Goal: Task Accomplishment & Management: Manage account settings

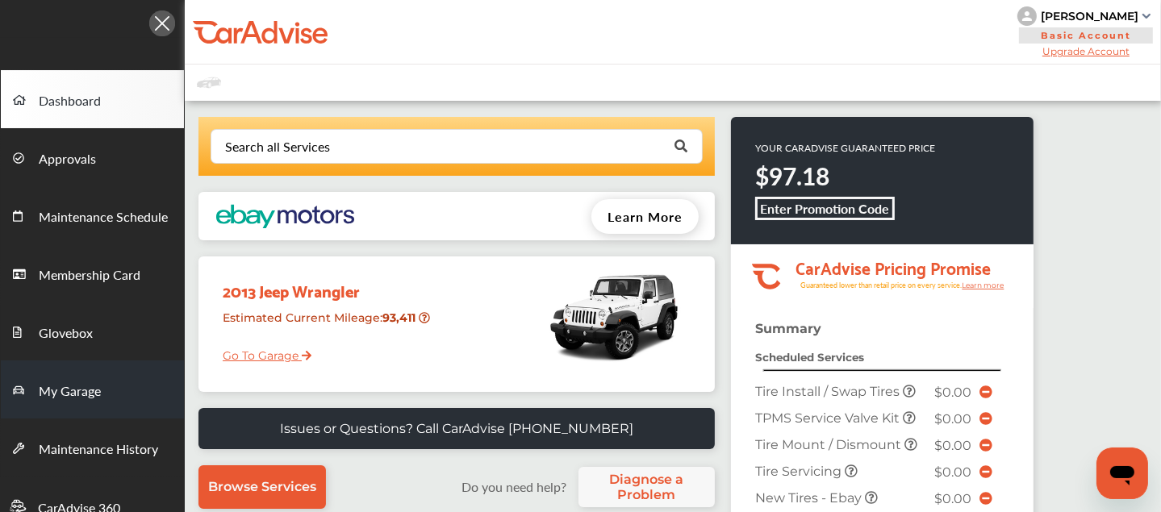
click at [97, 382] on span "My Garage" at bounding box center [70, 392] width 62 height 21
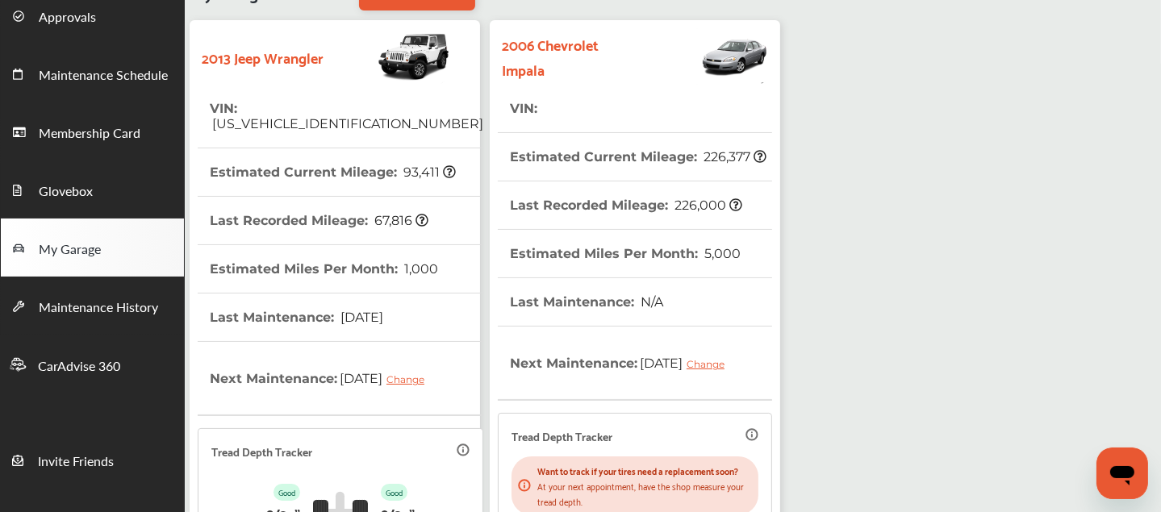
scroll to position [458, 0]
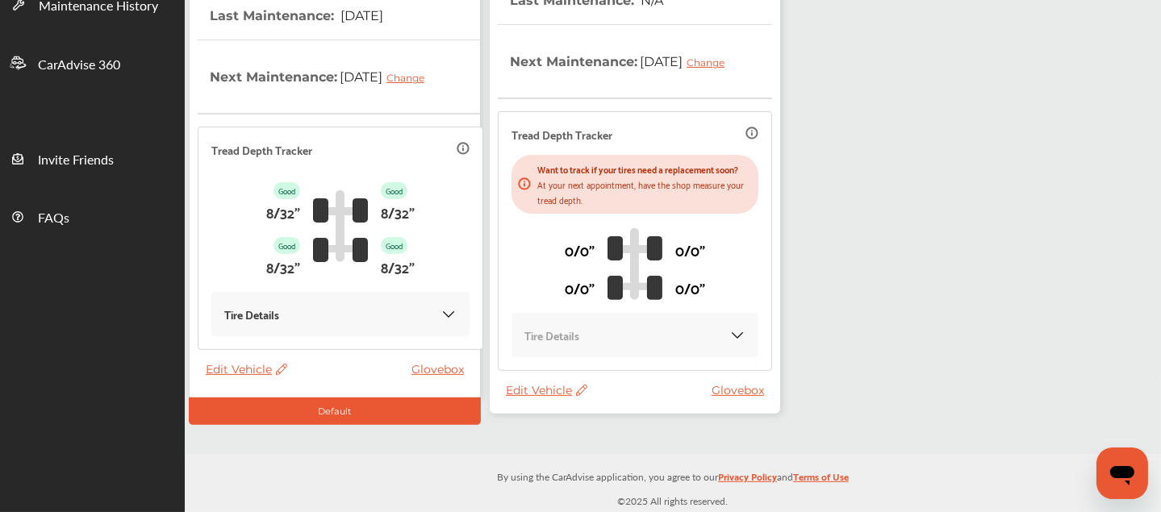
click at [531, 395] on span "Edit Vehicle" at bounding box center [546, 390] width 81 height 15
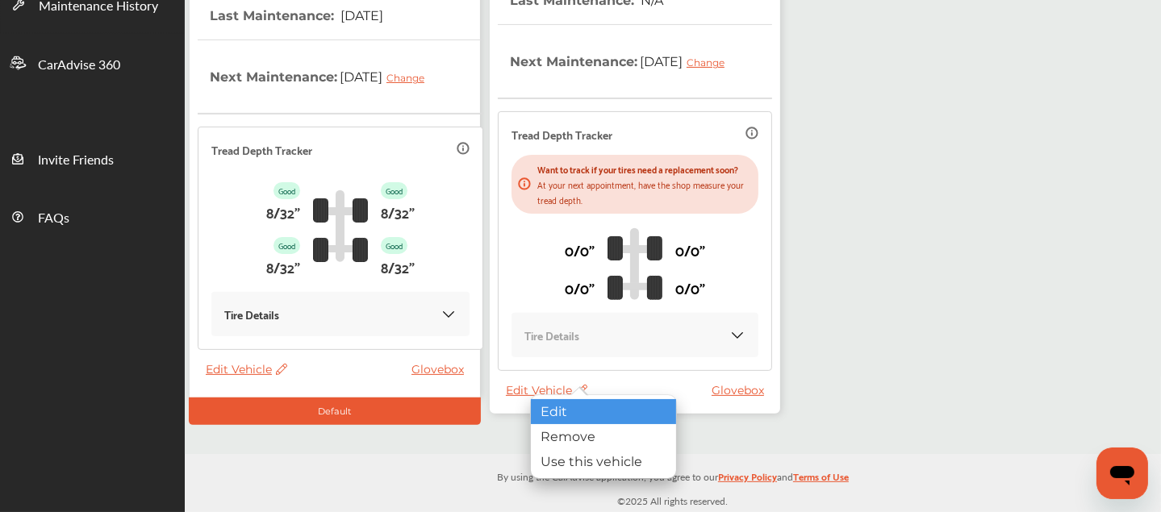
click at [542, 408] on div "Edit" at bounding box center [603, 411] width 145 height 25
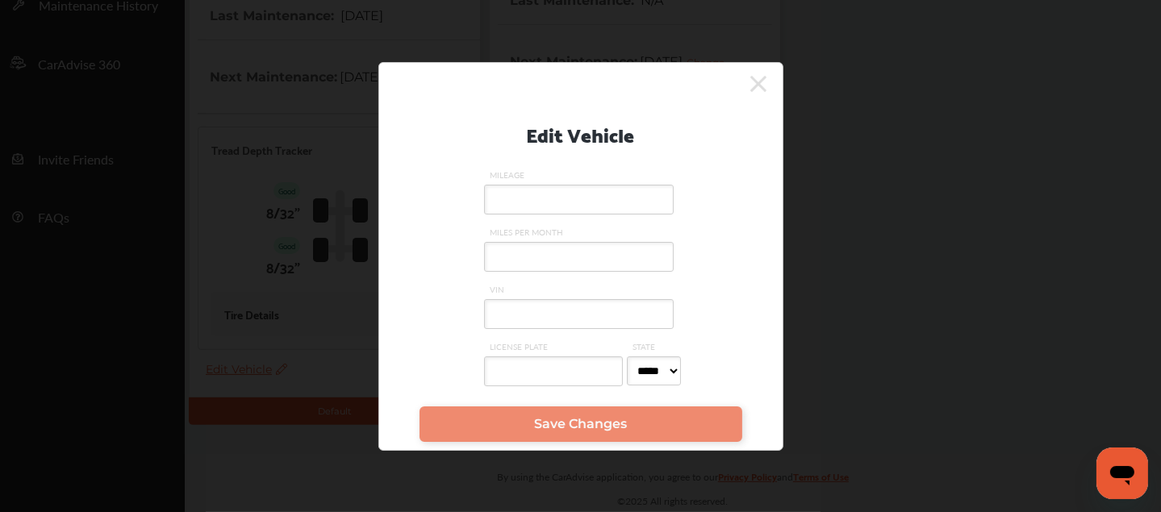
click at [511, 320] on input "VIN" at bounding box center [579, 314] width 190 height 30
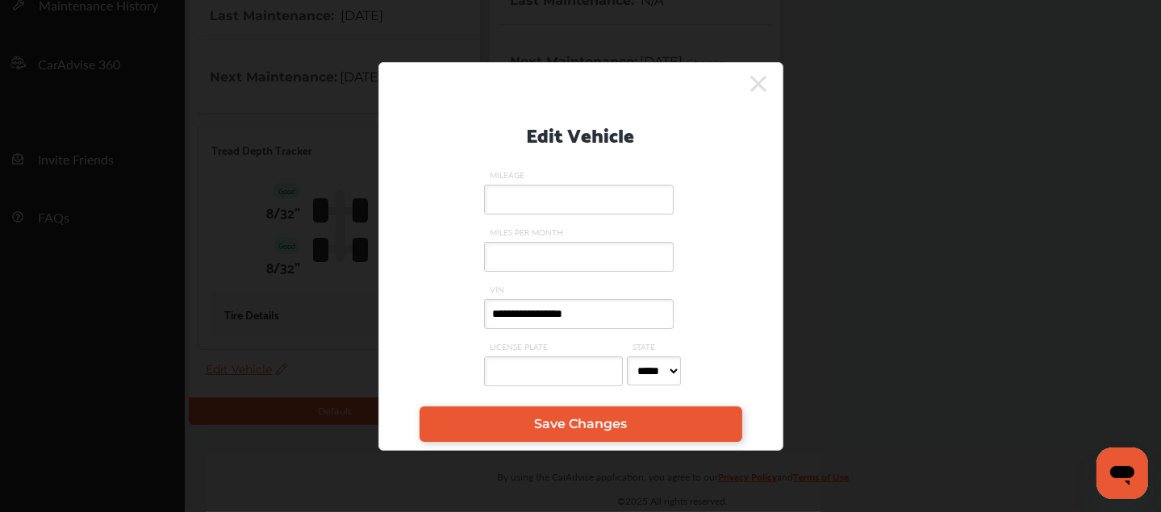
type input "**********"
click at [523, 185] on input "MILEAGE" at bounding box center [579, 200] width 190 height 30
type input "******"
click at [526, 312] on input "**********" at bounding box center [579, 314] width 190 height 30
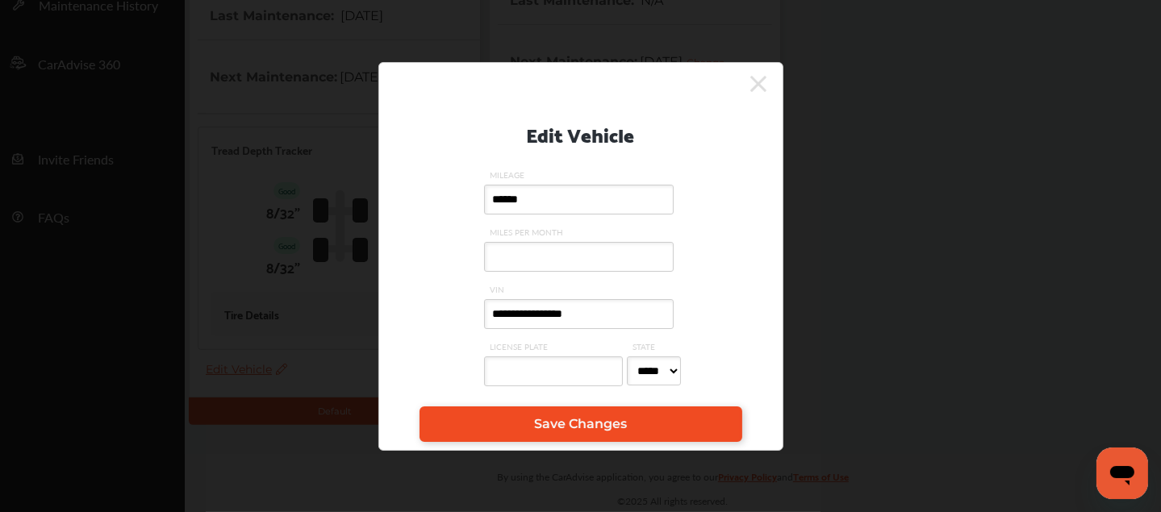
click at [562, 421] on span "Save Changes" at bounding box center [580, 423] width 93 height 15
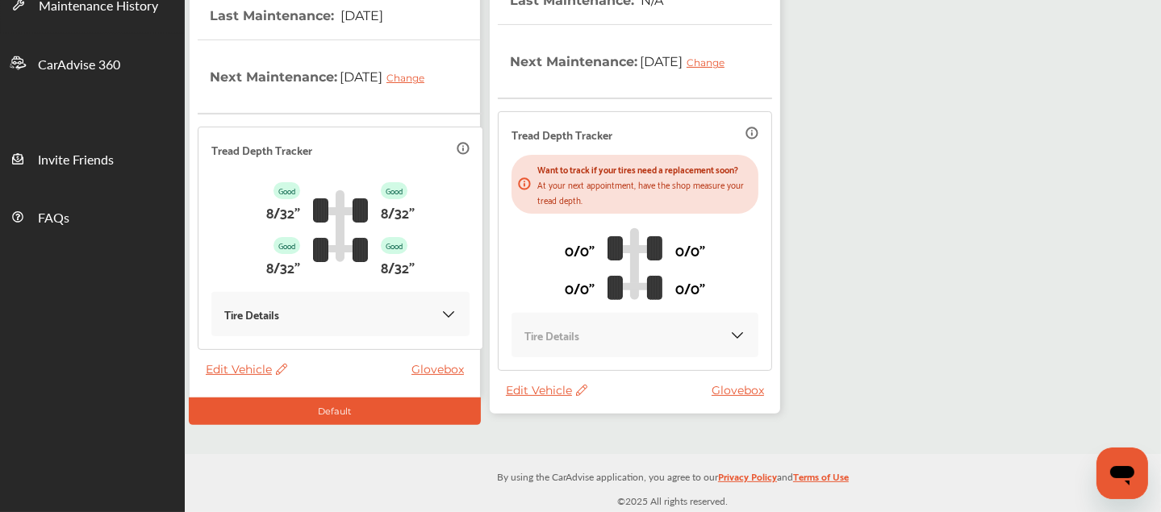
scroll to position [455, 0]
click at [538, 398] on span "Edit Vehicle" at bounding box center [546, 390] width 81 height 15
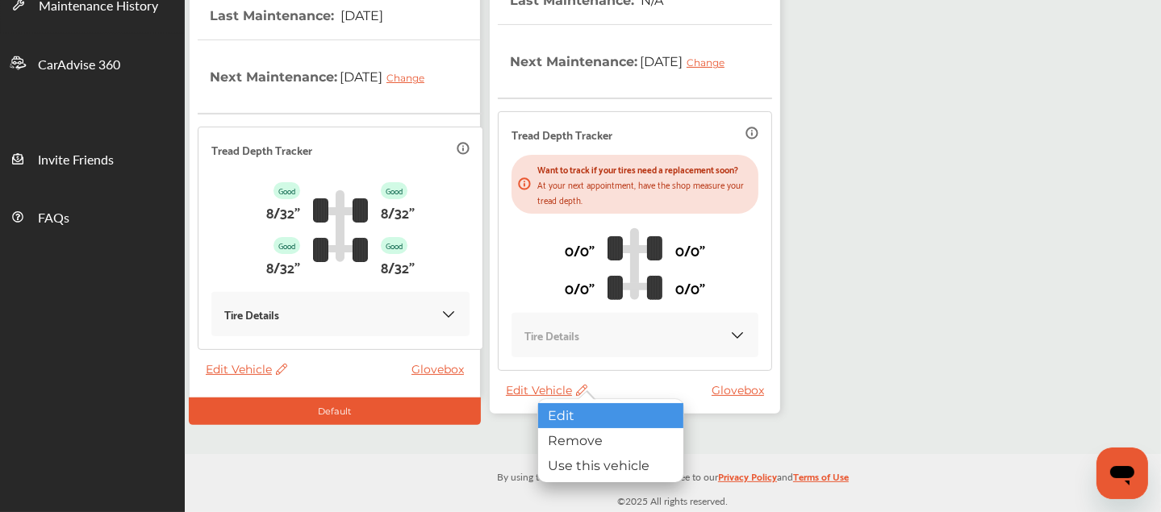
click at [561, 421] on div "Edit" at bounding box center [610, 415] width 145 height 25
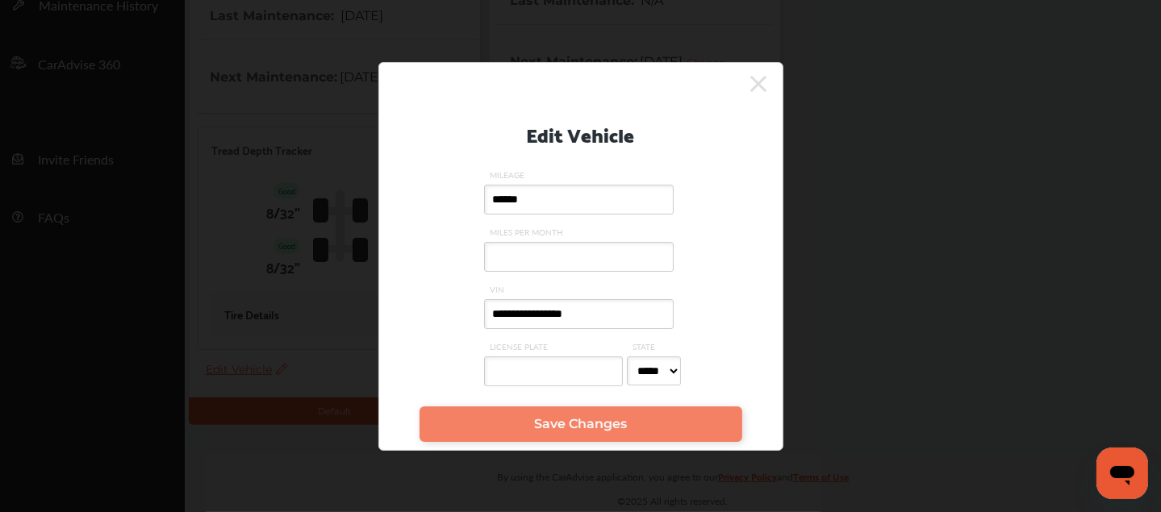
click at [523, 435] on link "Save Changes" at bounding box center [581, 424] width 323 height 35
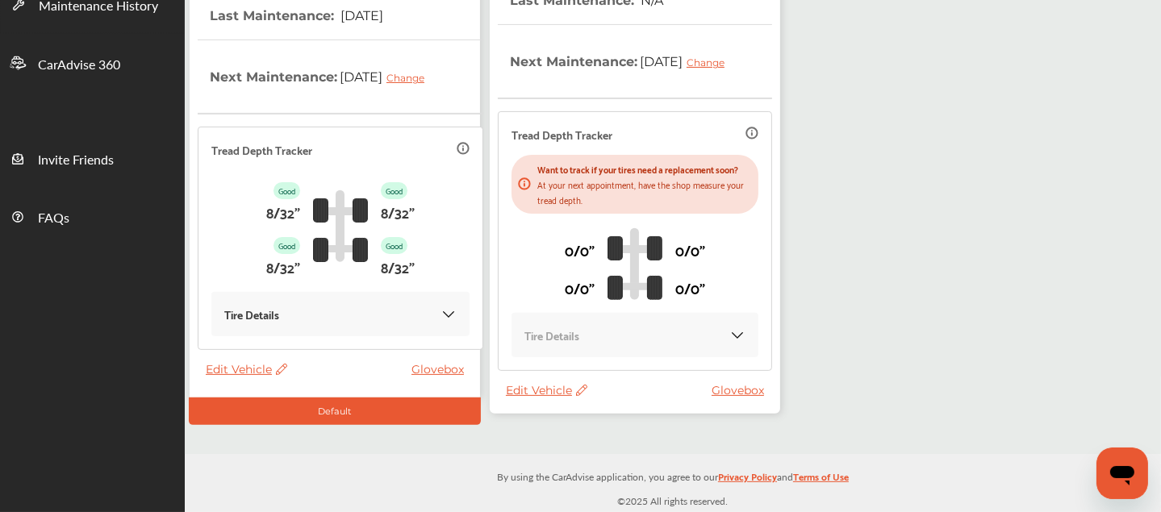
scroll to position [458, 0]
click at [545, 394] on span "Edit Vehicle" at bounding box center [546, 390] width 81 height 15
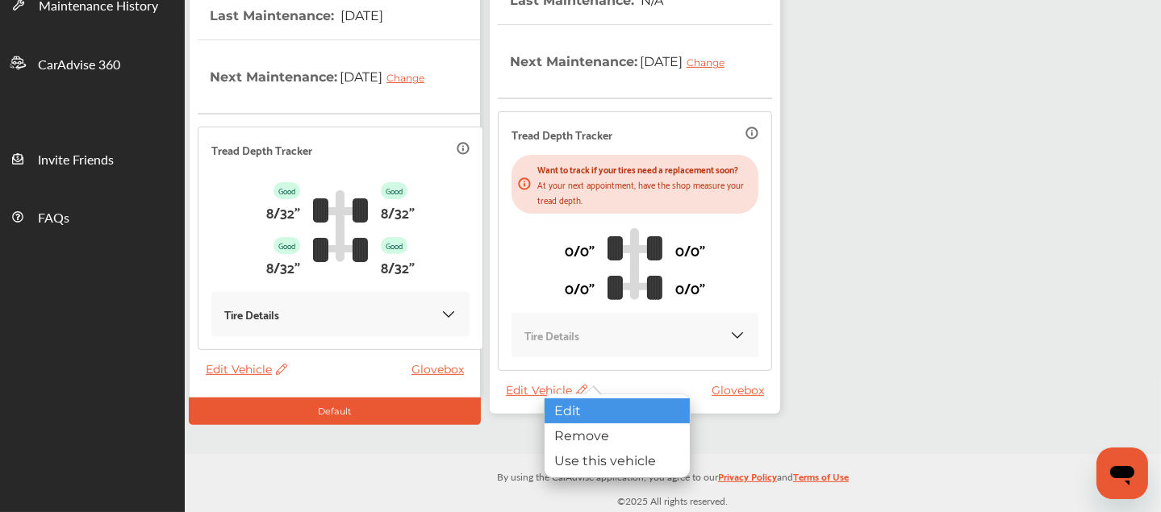
click at [574, 405] on div "Edit" at bounding box center [617, 411] width 145 height 25
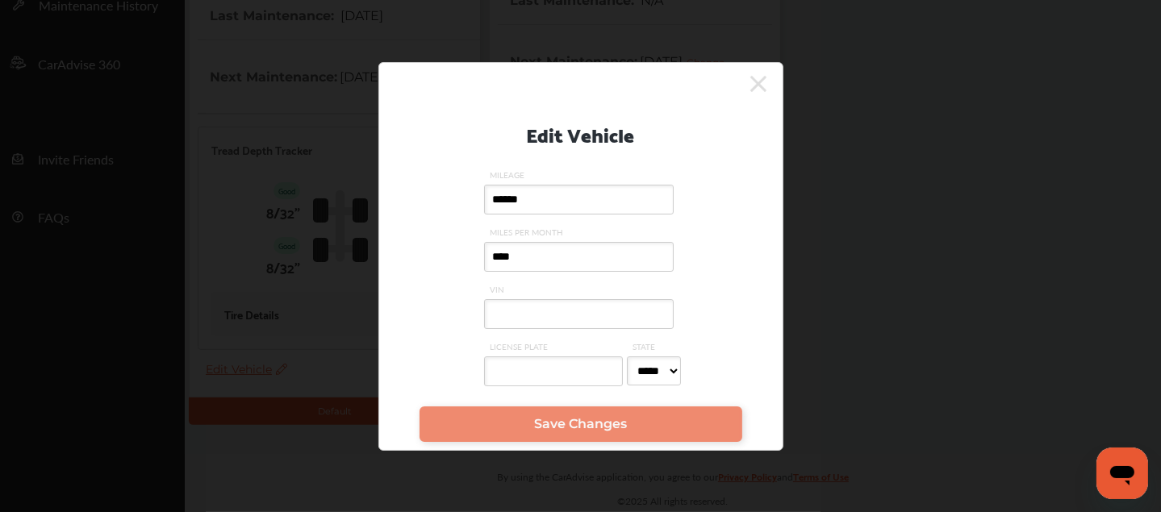
click at [553, 307] on input "VIN" at bounding box center [579, 314] width 190 height 30
paste input "**********"
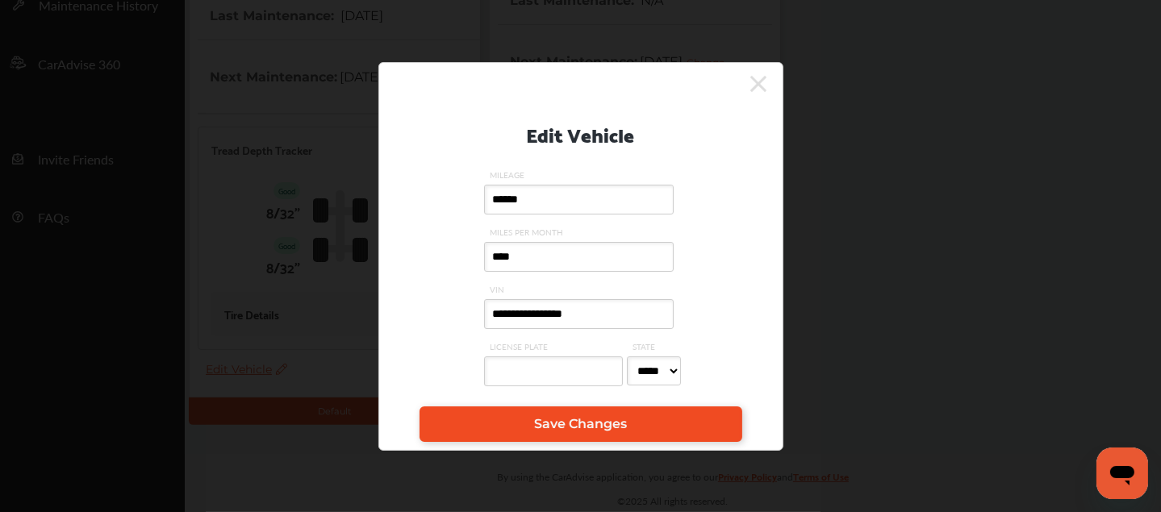
type input "**********"
click at [552, 426] on span "Save Changes" at bounding box center [580, 423] width 93 height 15
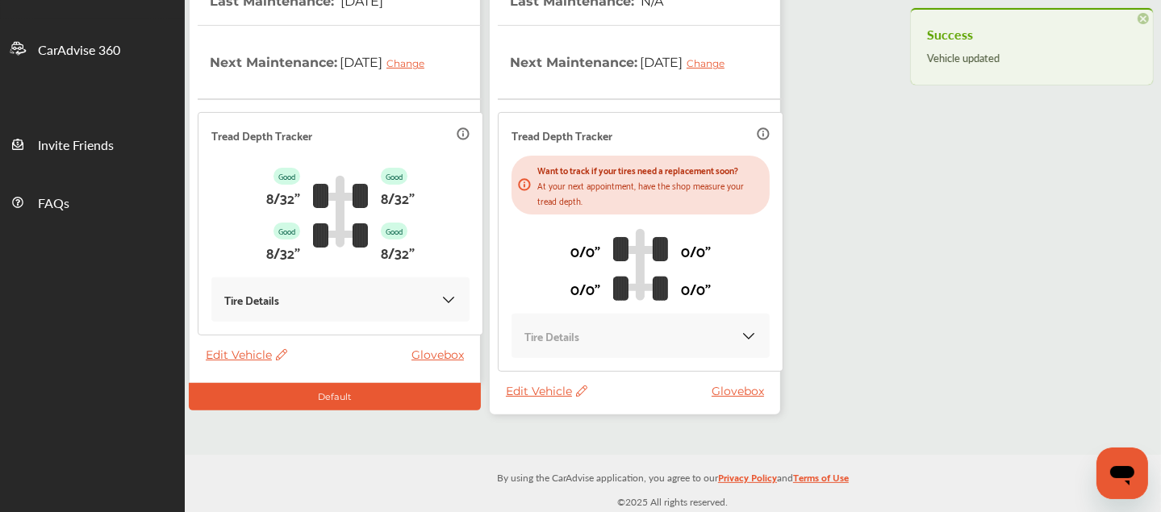
click at [532, 392] on span "Edit Vehicle" at bounding box center [546, 391] width 81 height 15
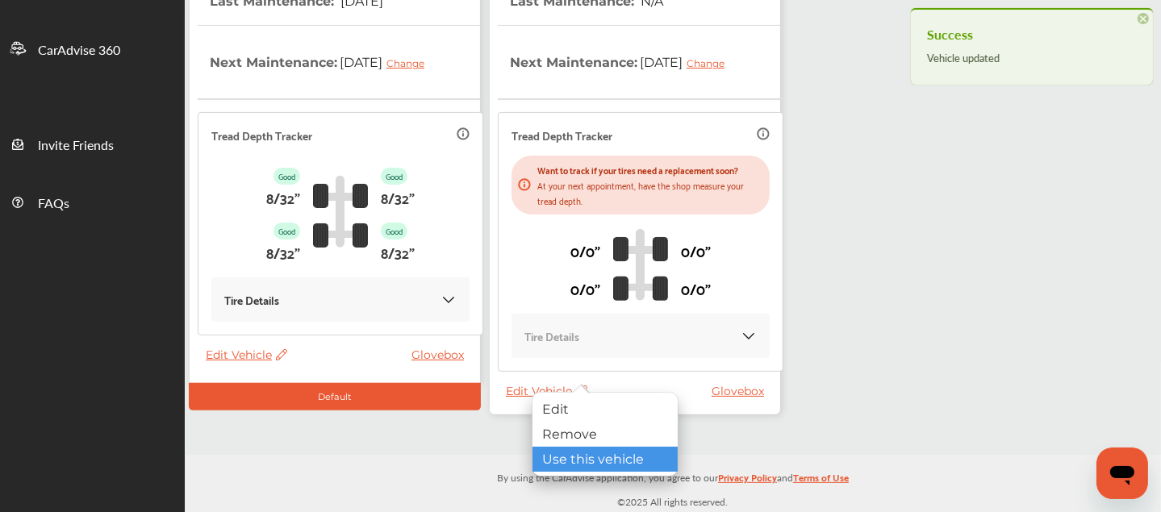
click at [568, 451] on div "Use this vehicle" at bounding box center [604, 459] width 145 height 25
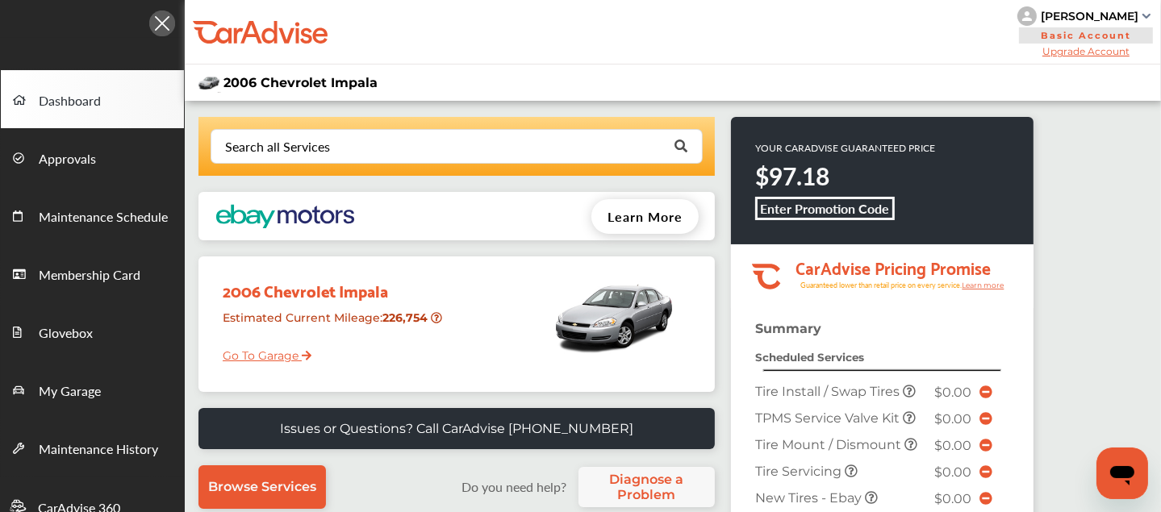
scroll to position [579, 0]
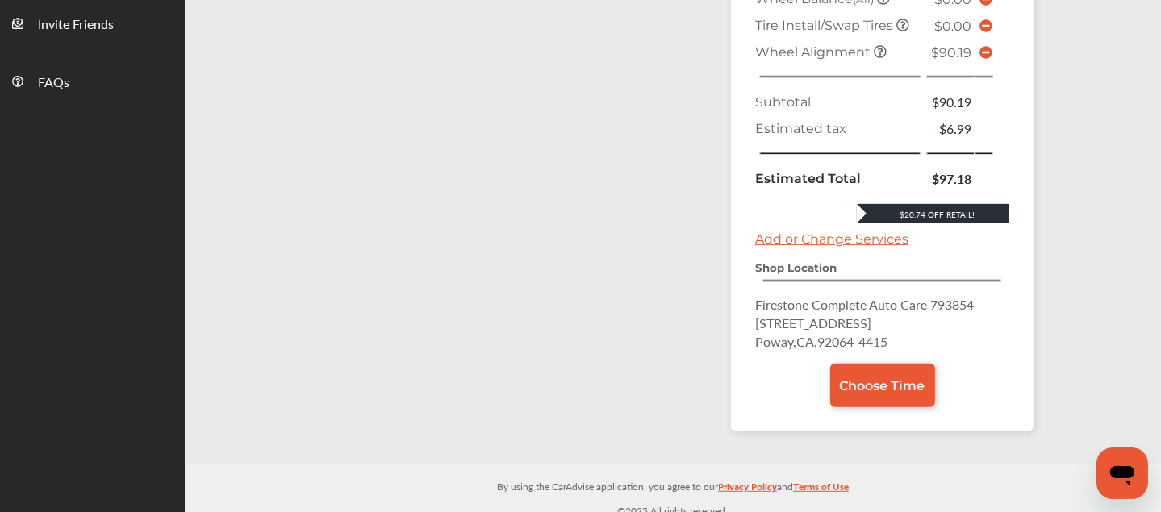
drag, startPoint x: 985, startPoint y: 47, endPoint x: 1037, endPoint y: 44, distance: 51.7
click at [984, 48] on icon at bounding box center [985, 52] width 13 height 13
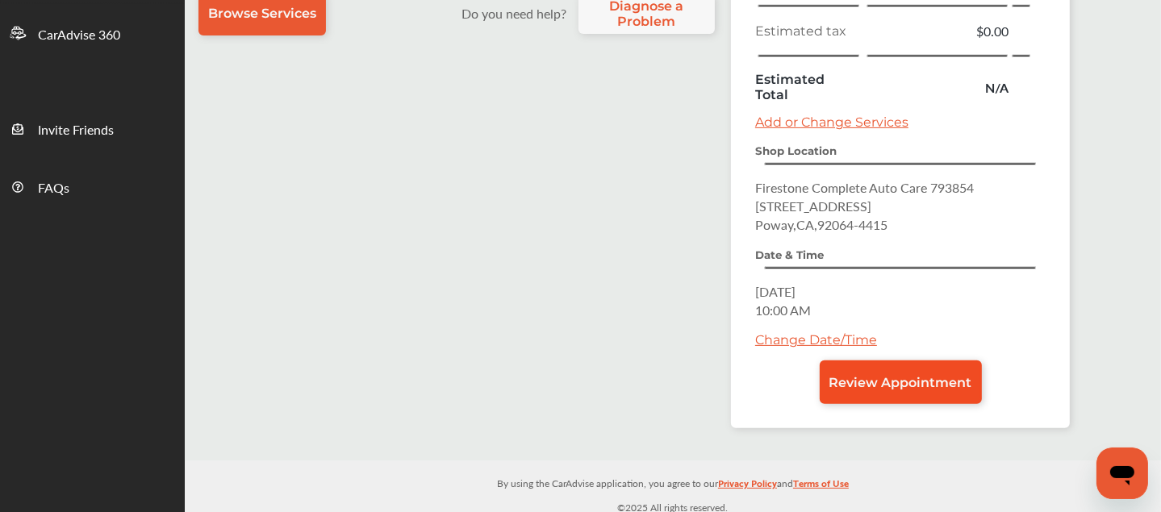
click at [912, 375] on span "Review Appointment" at bounding box center [900, 382] width 143 height 15
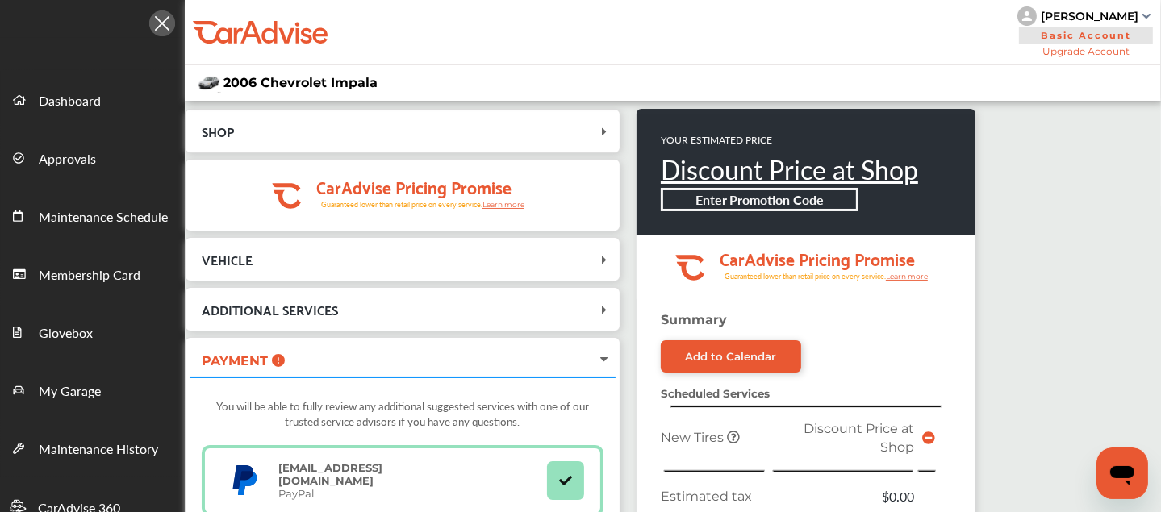
scroll to position [457, 0]
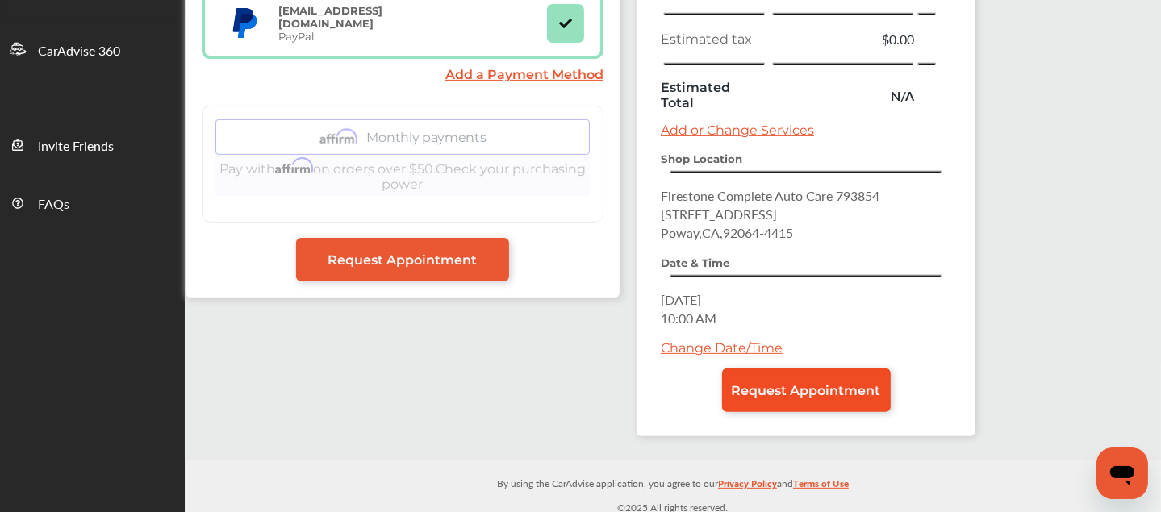
click at [788, 369] on link "Request Appointment" at bounding box center [806, 391] width 169 height 44
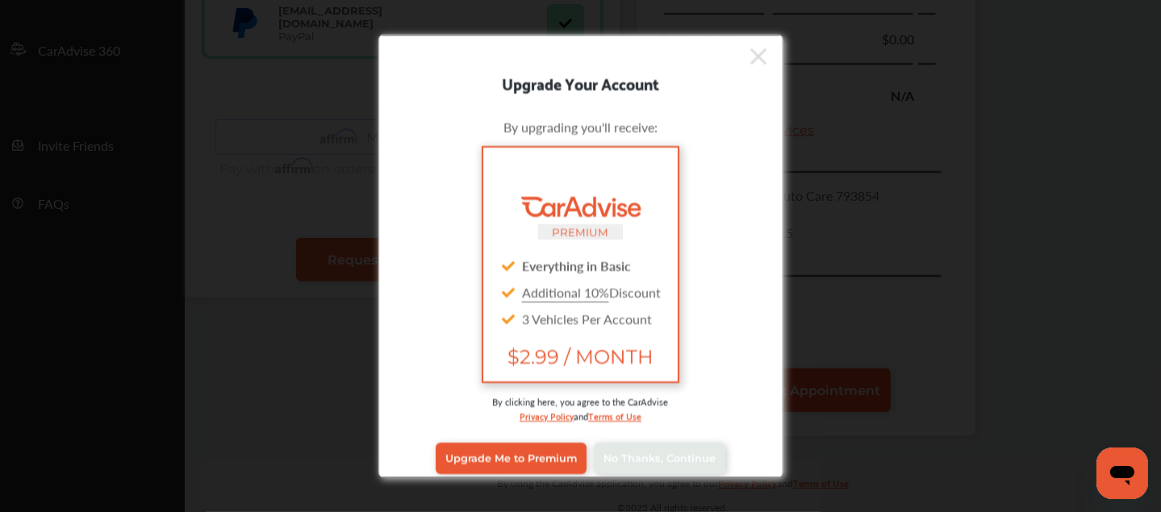
scroll to position [456, 0]
click at [706, 447] on link "No Thanks, Continue" at bounding box center [660, 458] width 132 height 31
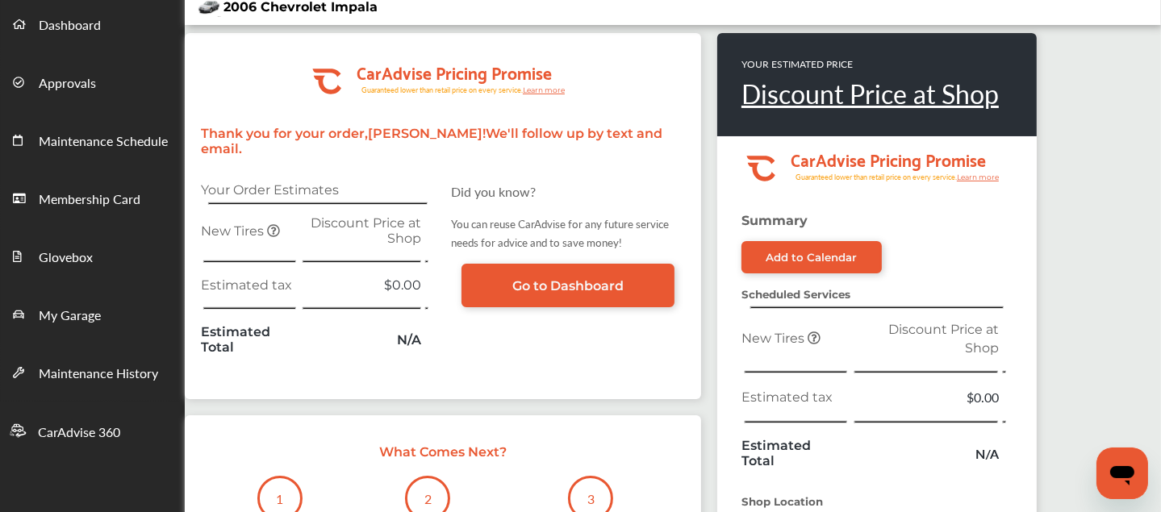
scroll to position [77, 0]
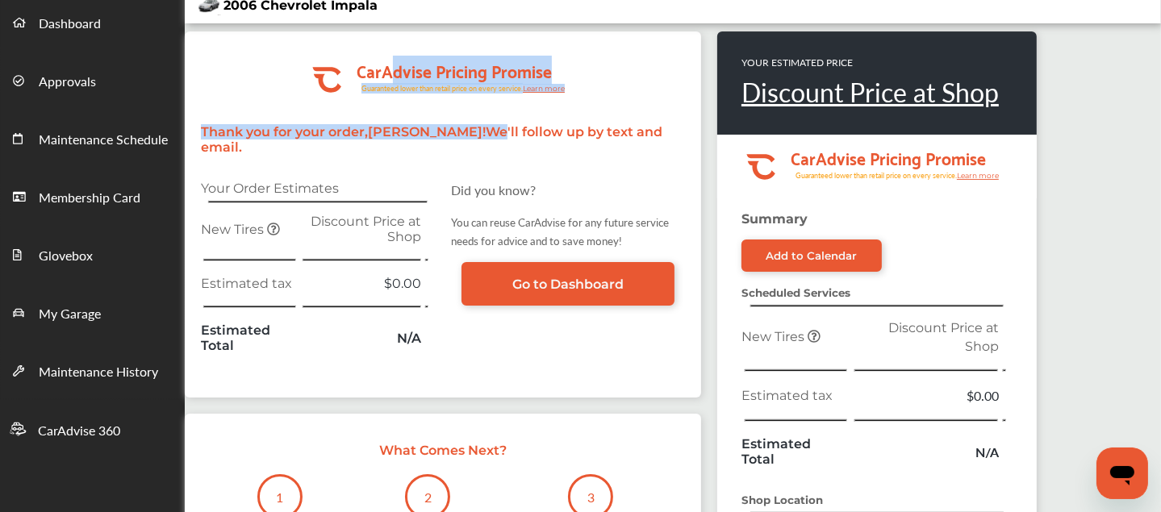
drag, startPoint x: 430, startPoint y: 123, endPoint x: 381, endPoint y: 44, distance: 93.8
click at [381, 44] on div ".cls-1 { clip-path: url(#clip-Pricing_Promise_Banner); } .cls-2 { fill: #fff; }…" at bounding box center [443, 214] width 516 height 366
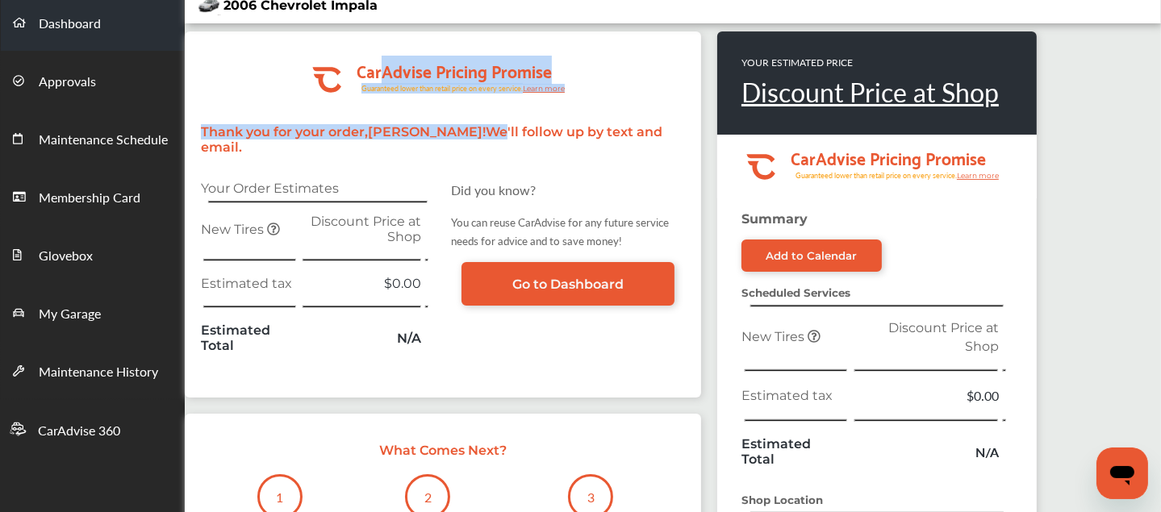
click at [44, 27] on span "Dashboard" at bounding box center [70, 24] width 62 height 21
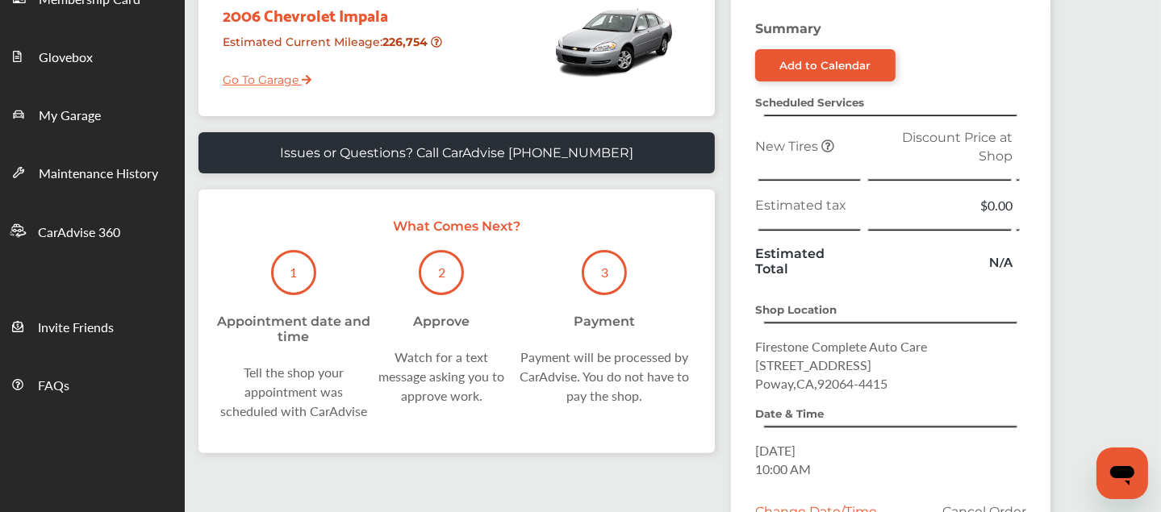
scroll to position [274, 0]
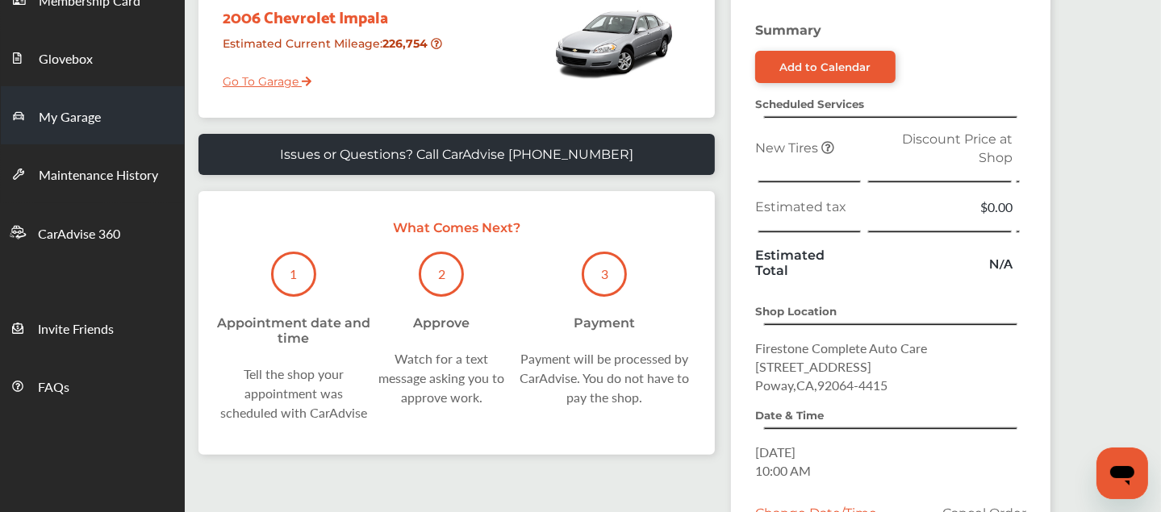
click at [88, 109] on span "My Garage" at bounding box center [70, 117] width 62 height 21
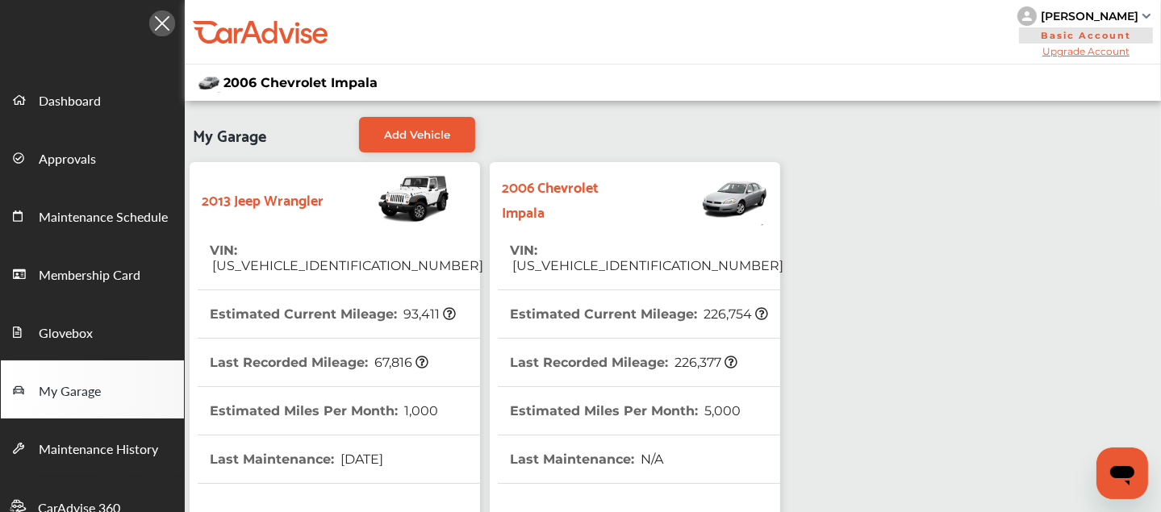
scroll to position [457, 0]
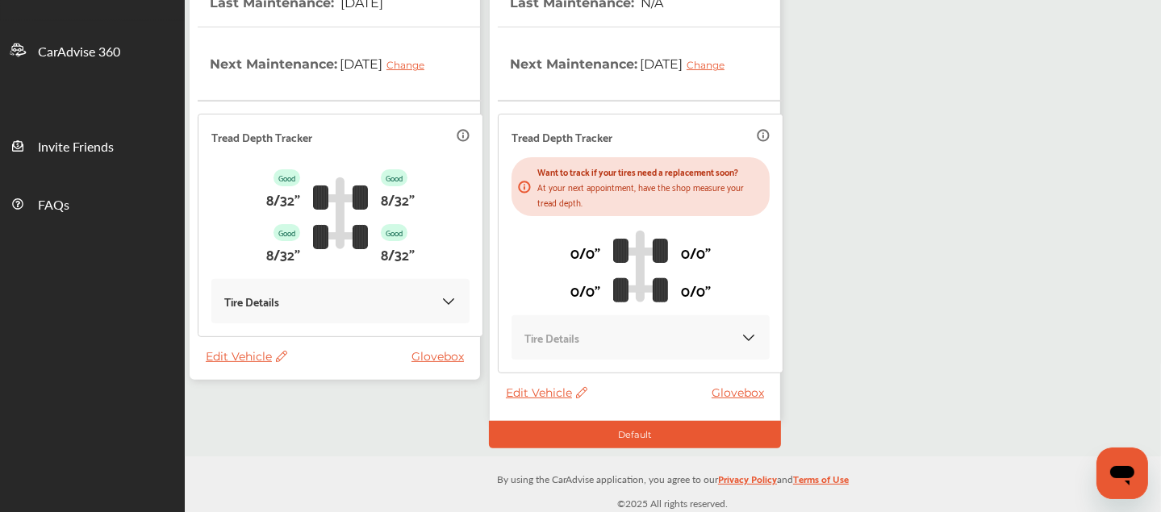
click at [216, 360] on span "Edit Vehicle" at bounding box center [246, 356] width 81 height 15
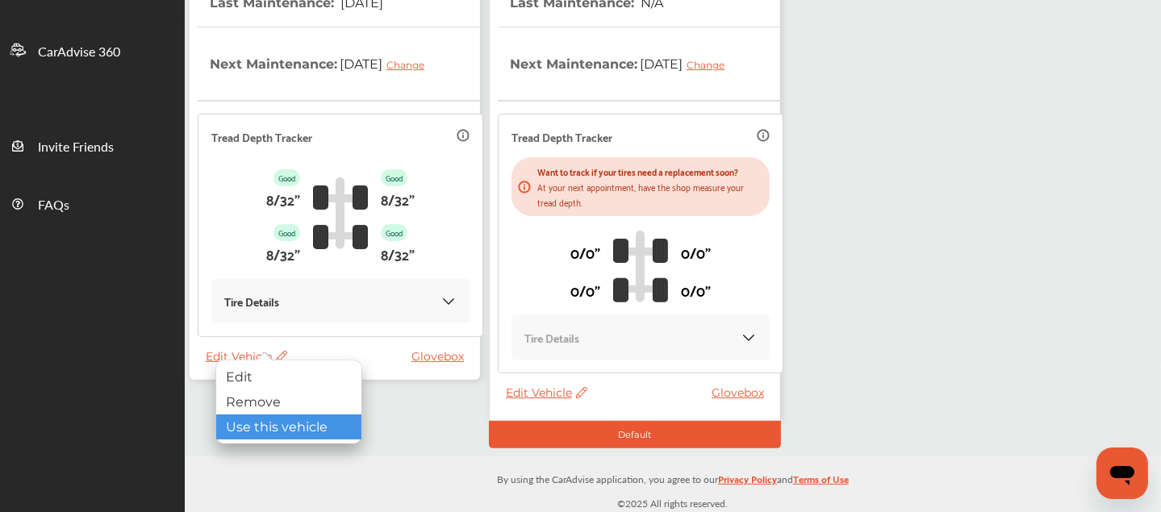
click at [265, 424] on div "Use this vehicle" at bounding box center [288, 427] width 145 height 25
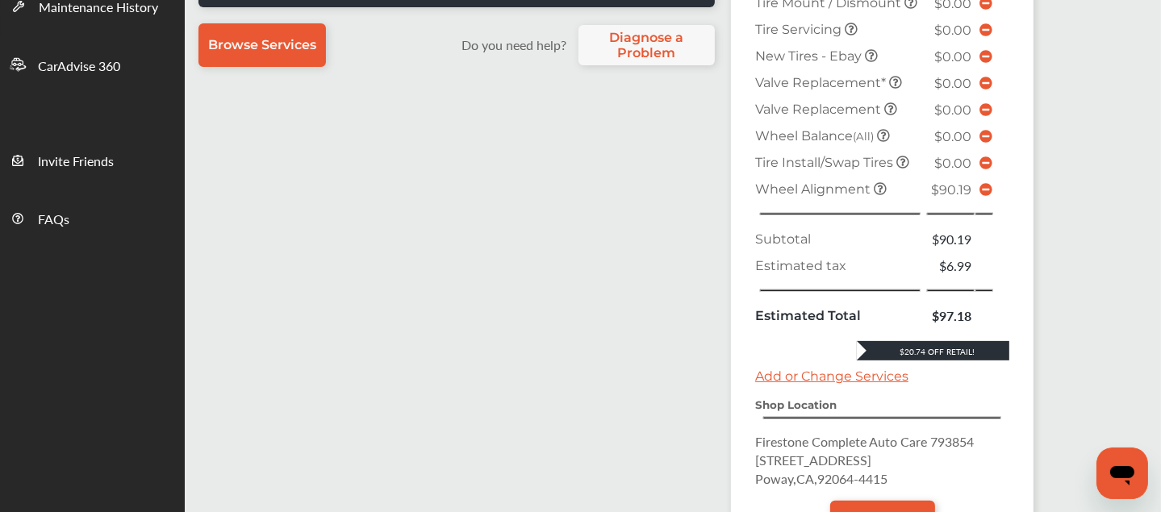
scroll to position [441, 0]
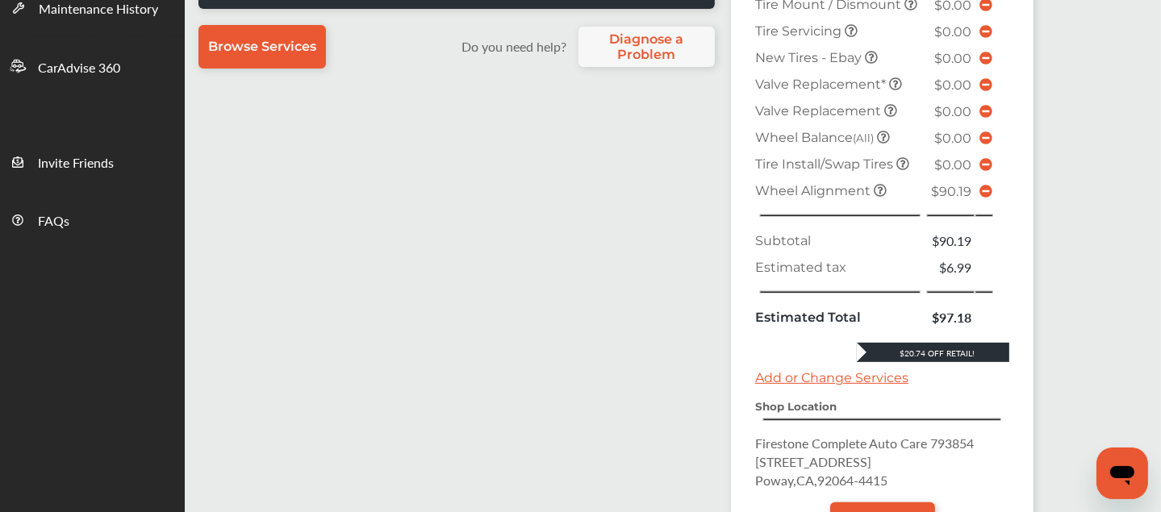
click at [716, 328] on div "Search all Services Looking for something we don’t seem to have? Contact us. .s…" at bounding box center [609, 131] width 849 height 910
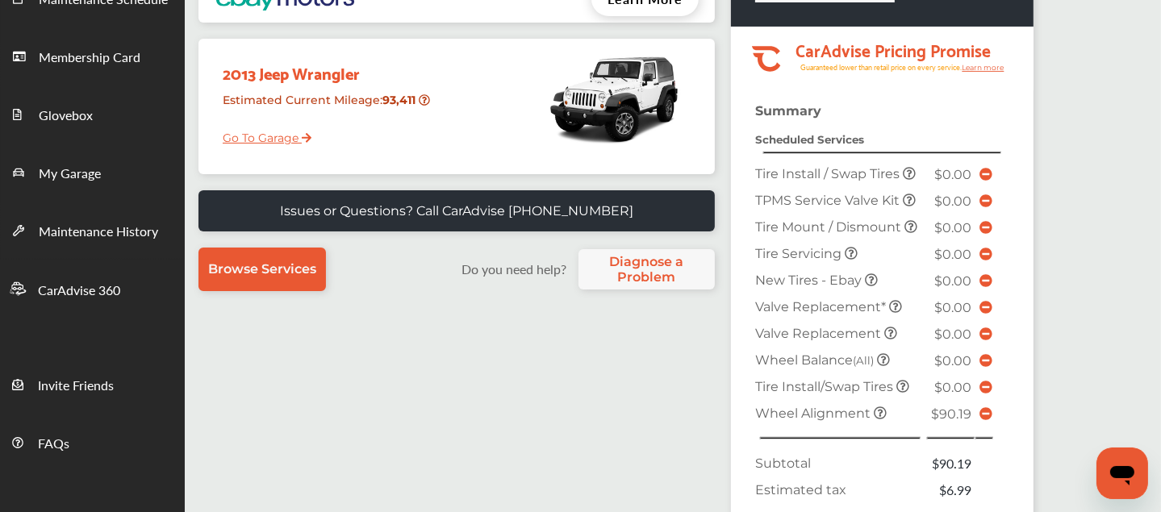
scroll to position [210, 0]
